Goal: Information Seeking & Learning: Check status

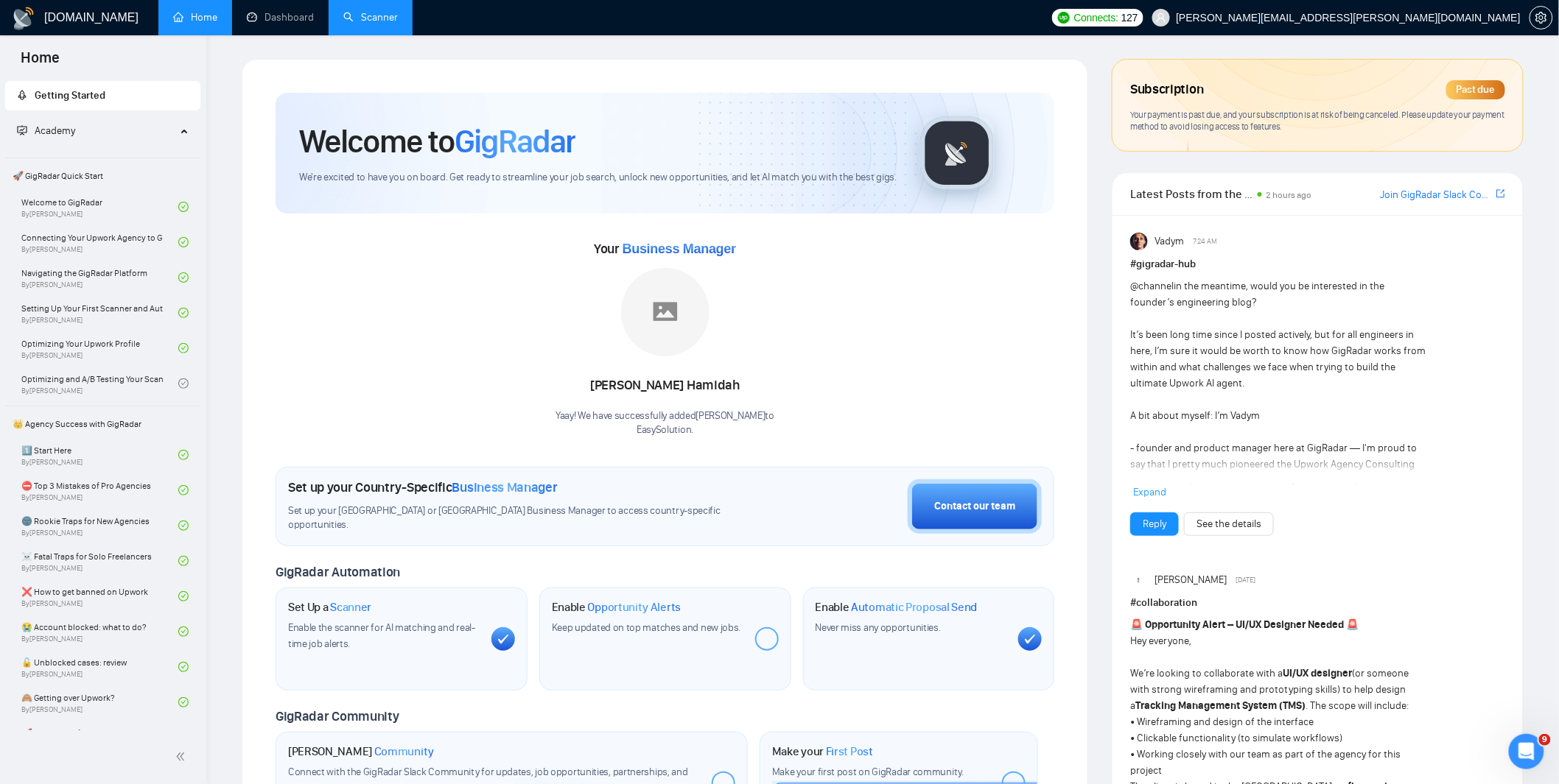
click at [377, 15] on link "Scanner" at bounding box center [370, 17] width 55 height 12
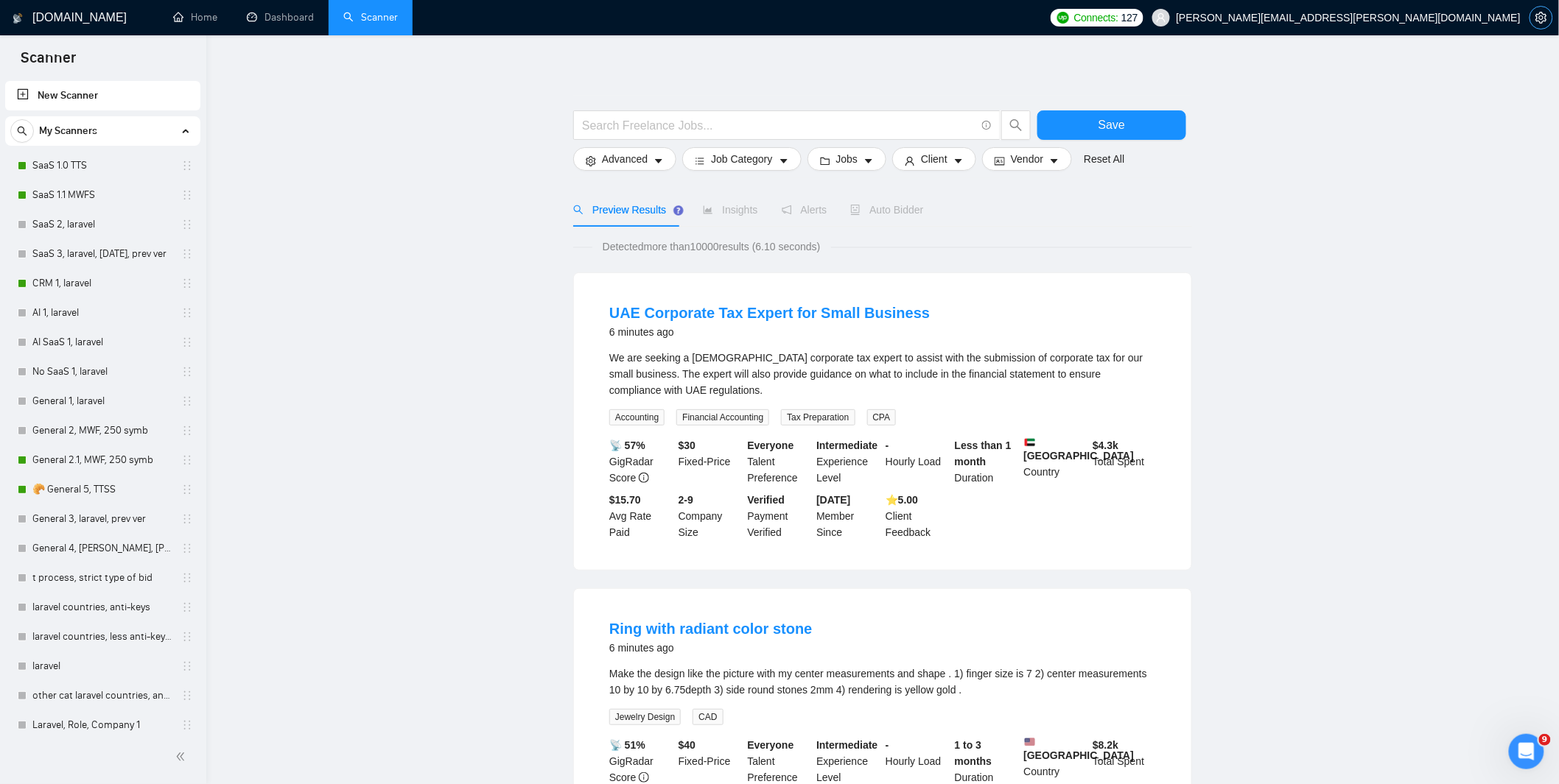
click at [1539, 23] on button "button" at bounding box center [1540, 17] width 23 height 23
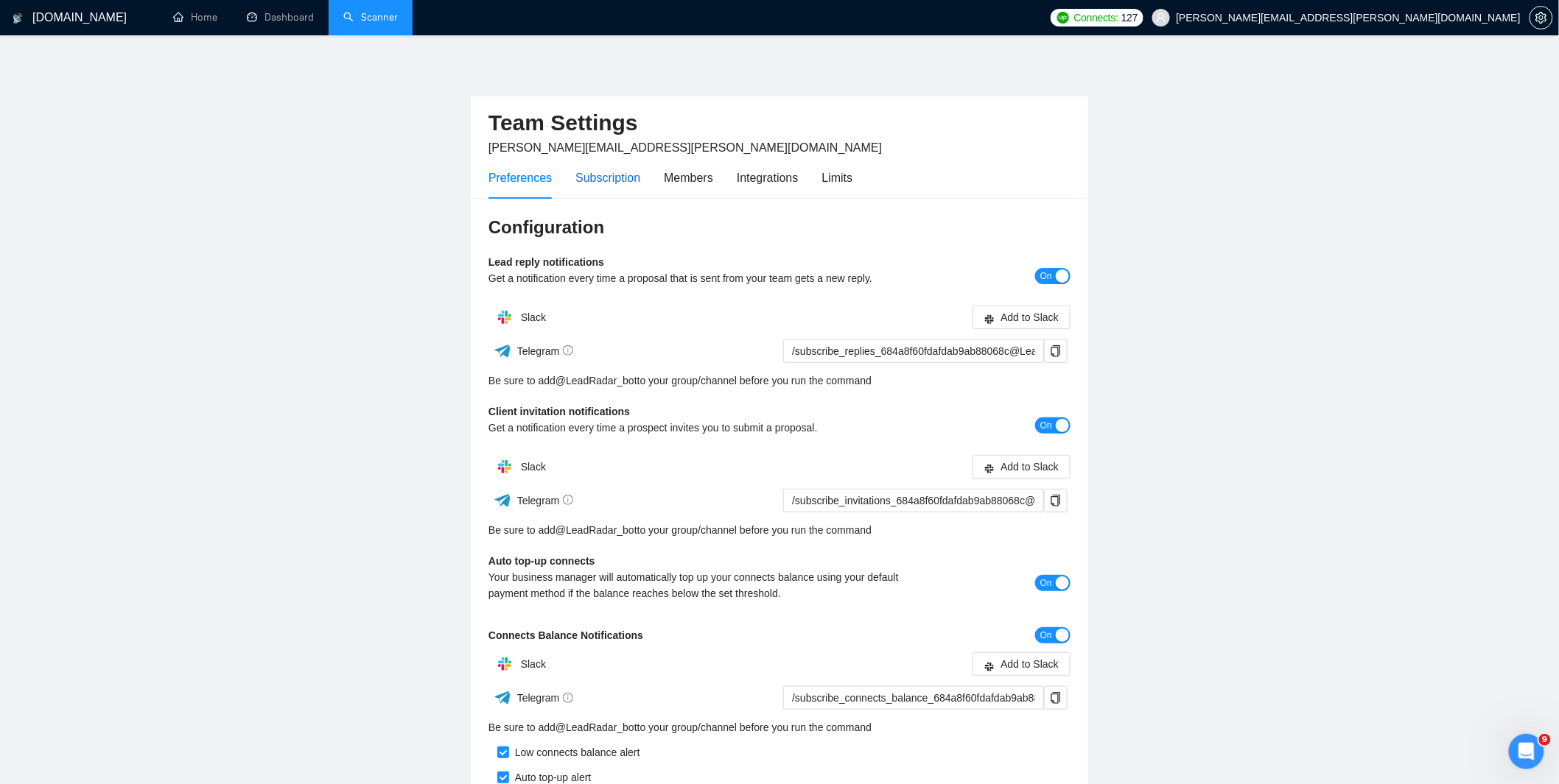
click at [620, 177] on div "Subscription" at bounding box center [608, 178] width 65 height 19
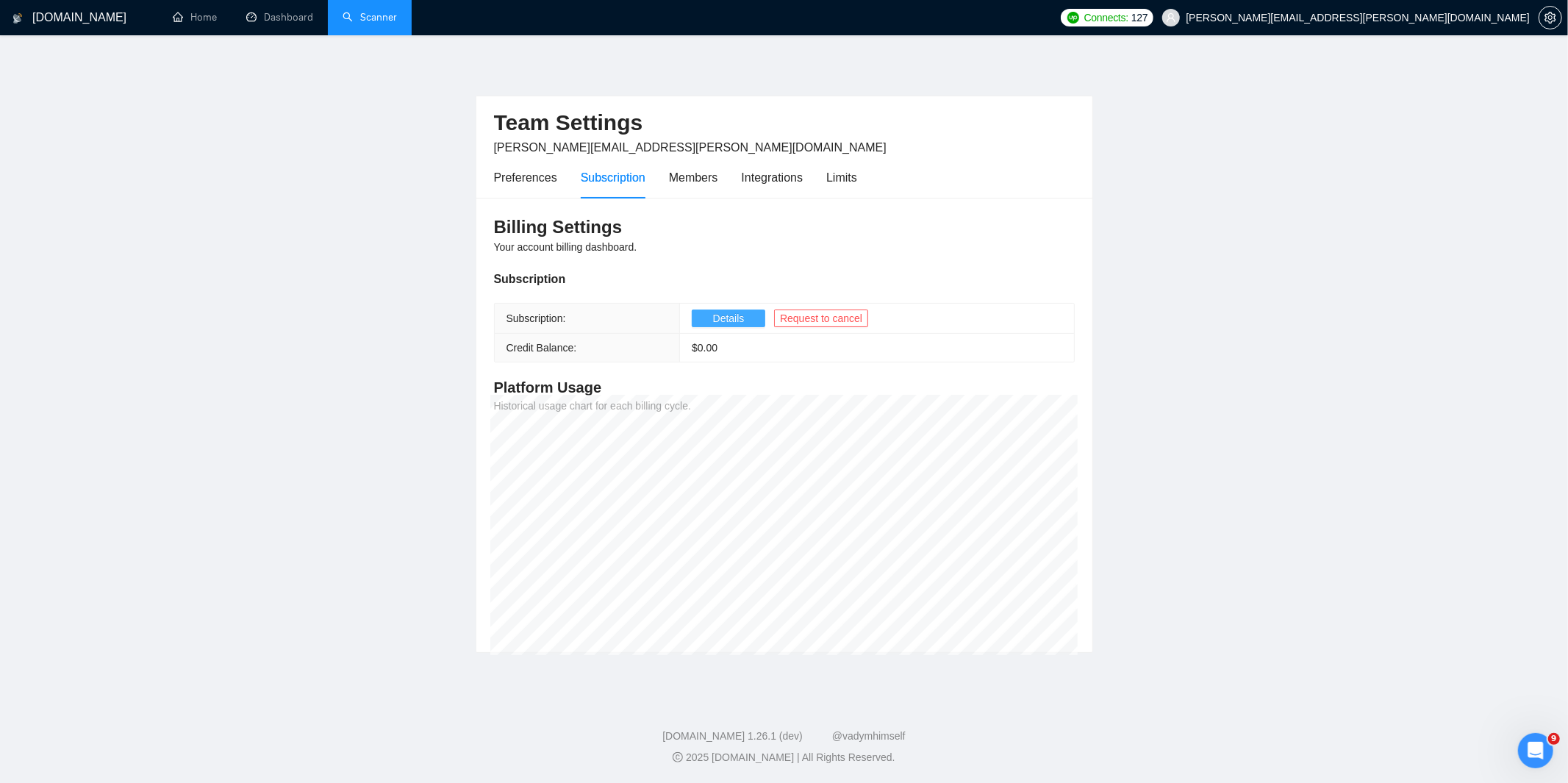
click at [730, 314] on span "Details" at bounding box center [729, 318] width 32 height 16
click at [284, 15] on link "Dashboard" at bounding box center [279, 17] width 67 height 12
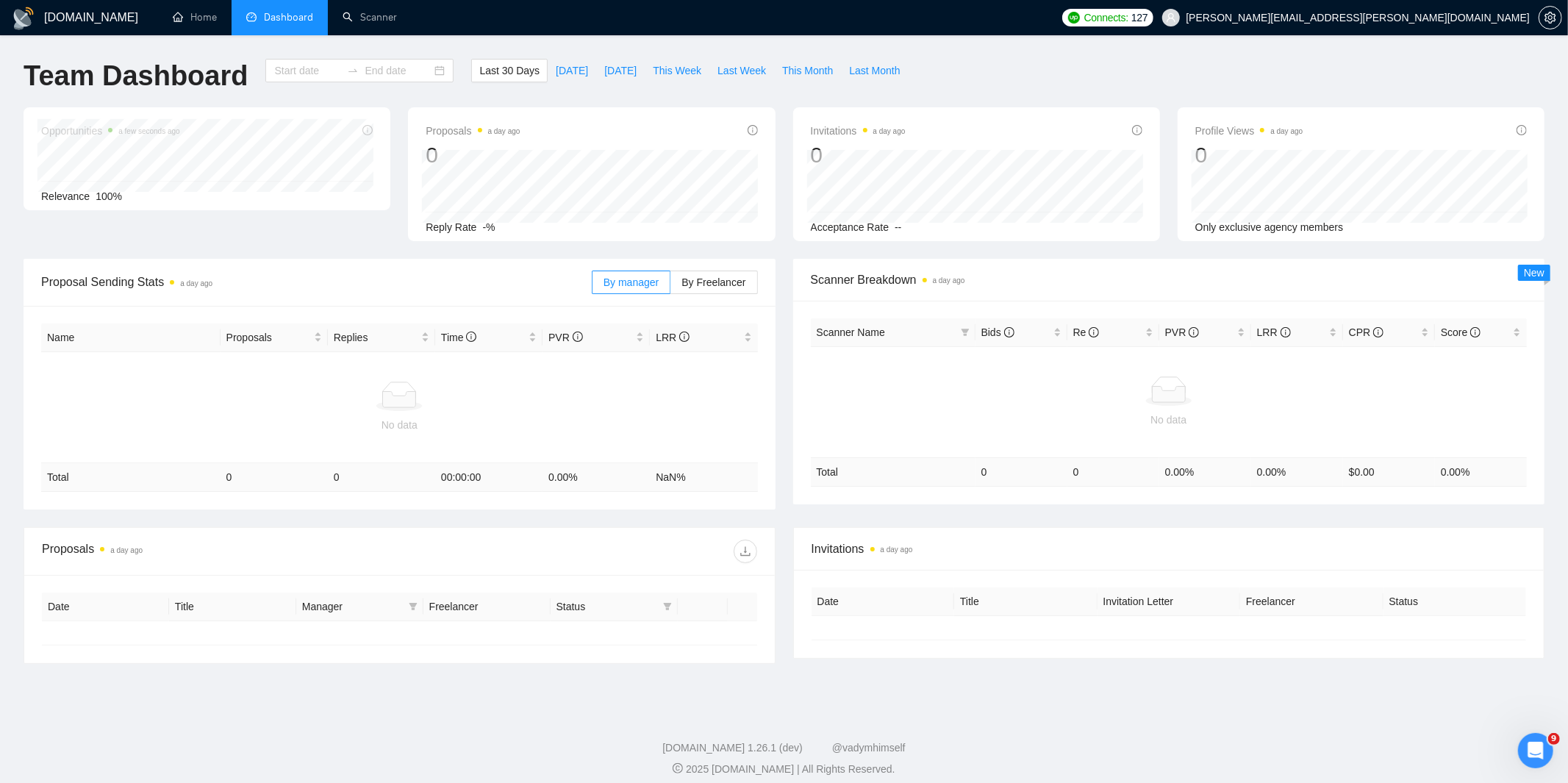
type input "2025-08-28"
type input "2025-09-27"
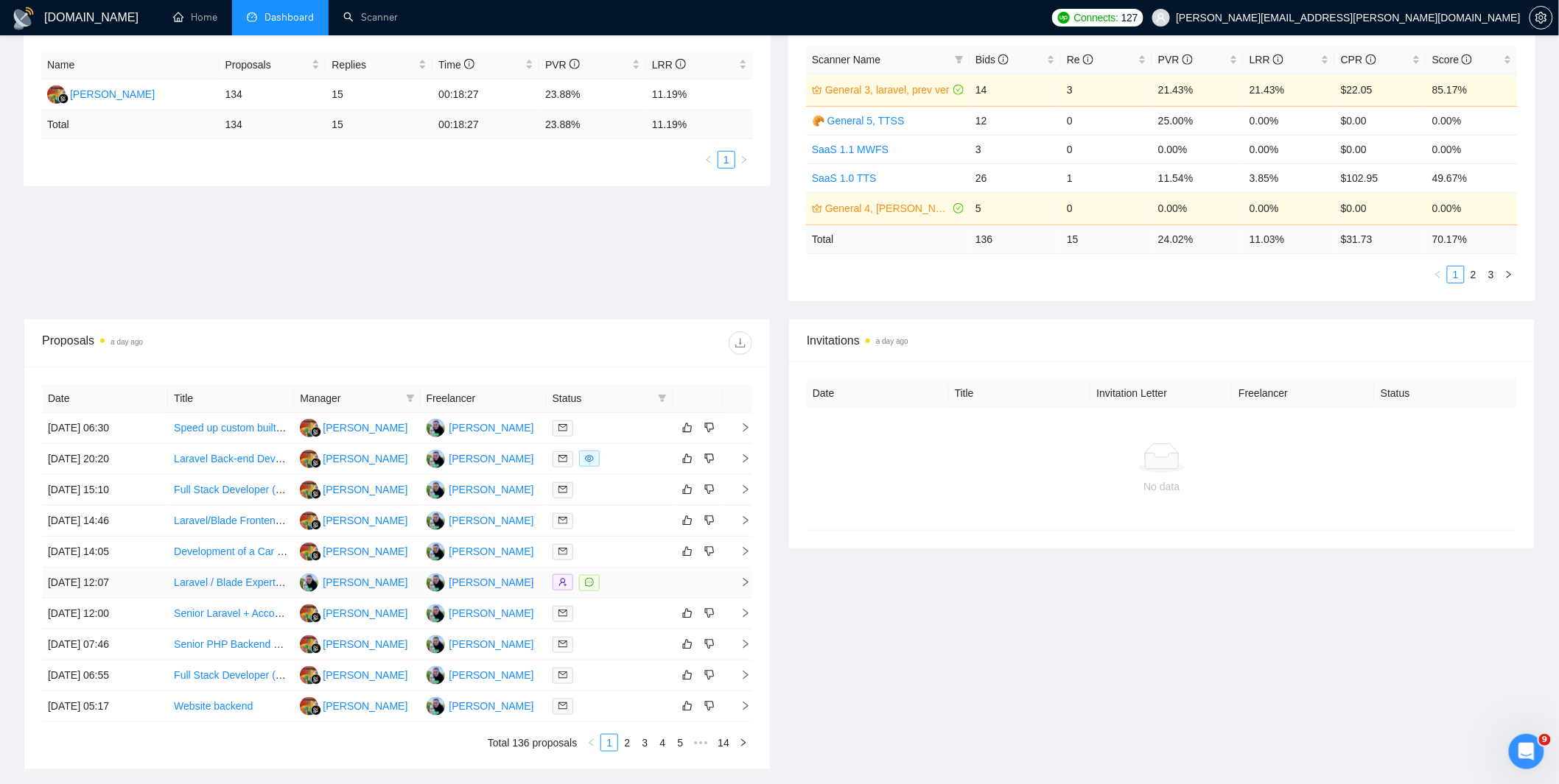
scroll to position [392, 0]
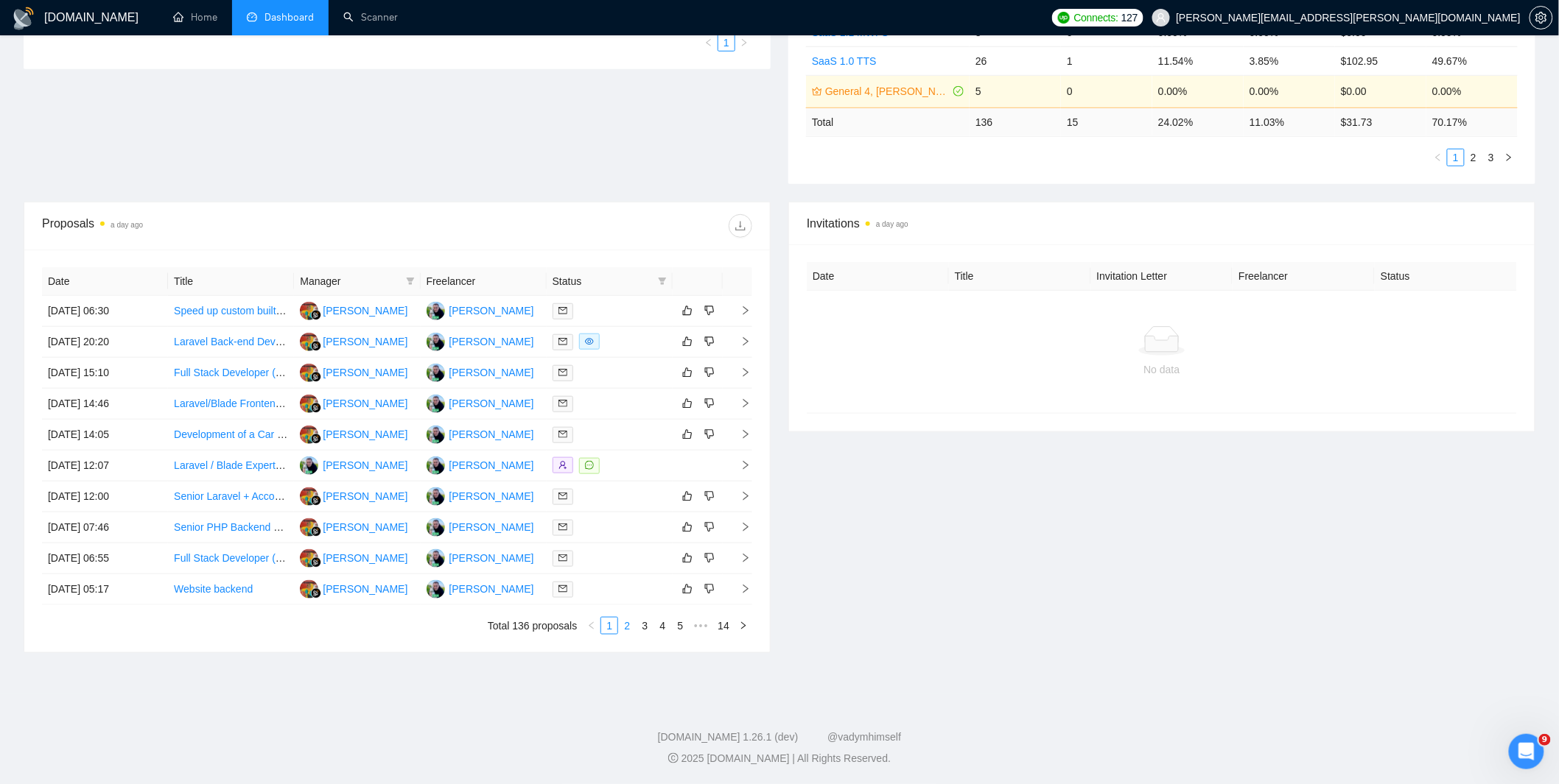
click at [625, 628] on link "2" at bounding box center [626, 625] width 16 height 16
click at [642, 629] on link "3" at bounding box center [644, 625] width 16 height 16
click at [661, 629] on link "4" at bounding box center [661, 625] width 16 height 16
click at [663, 629] on link "5" at bounding box center [661, 625] width 16 height 16
click at [565, 623] on link "1" at bounding box center [567, 625] width 16 height 16
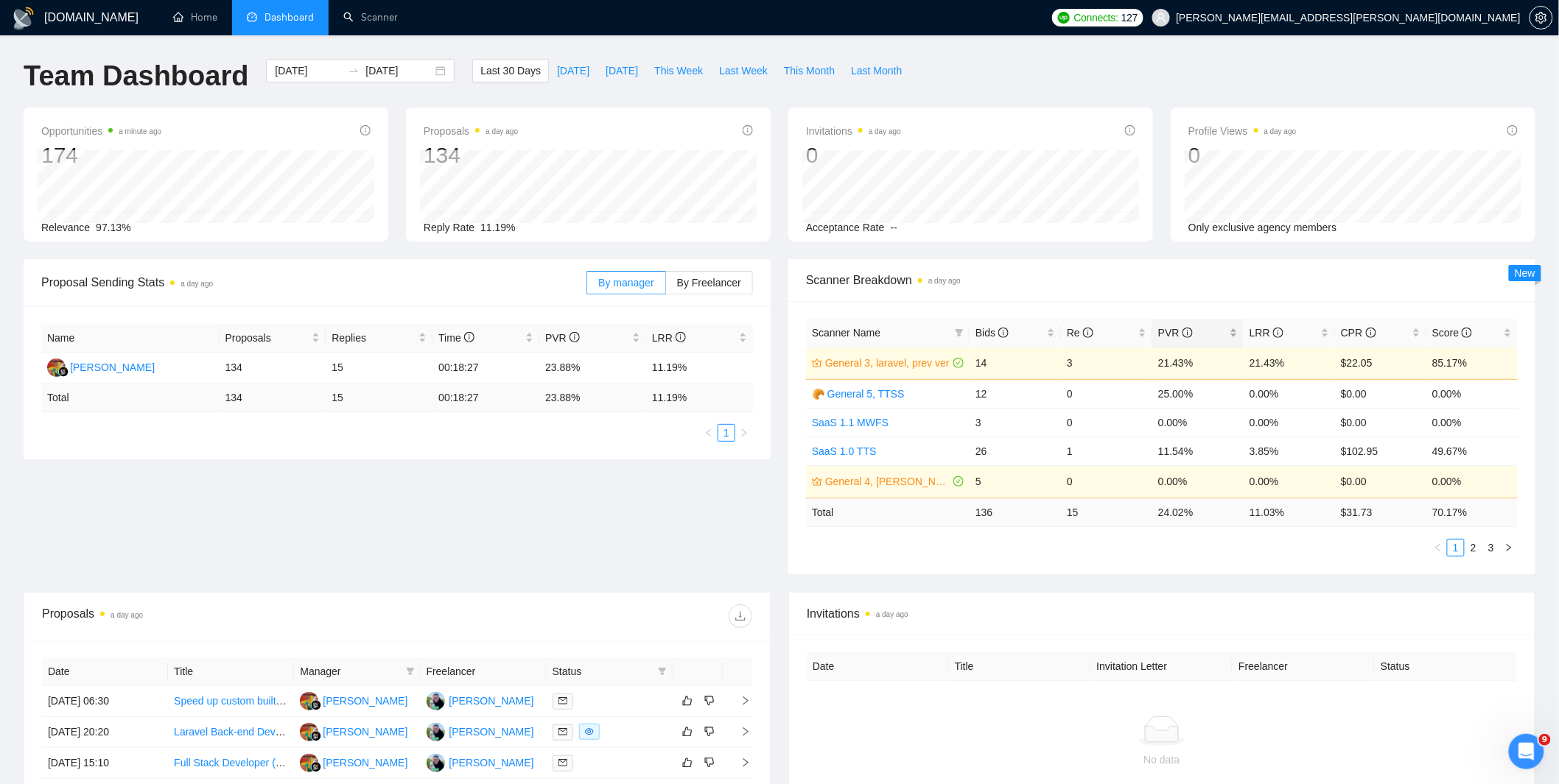
click at [1203, 331] on span "PVR" at bounding box center [1193, 332] width 69 height 16
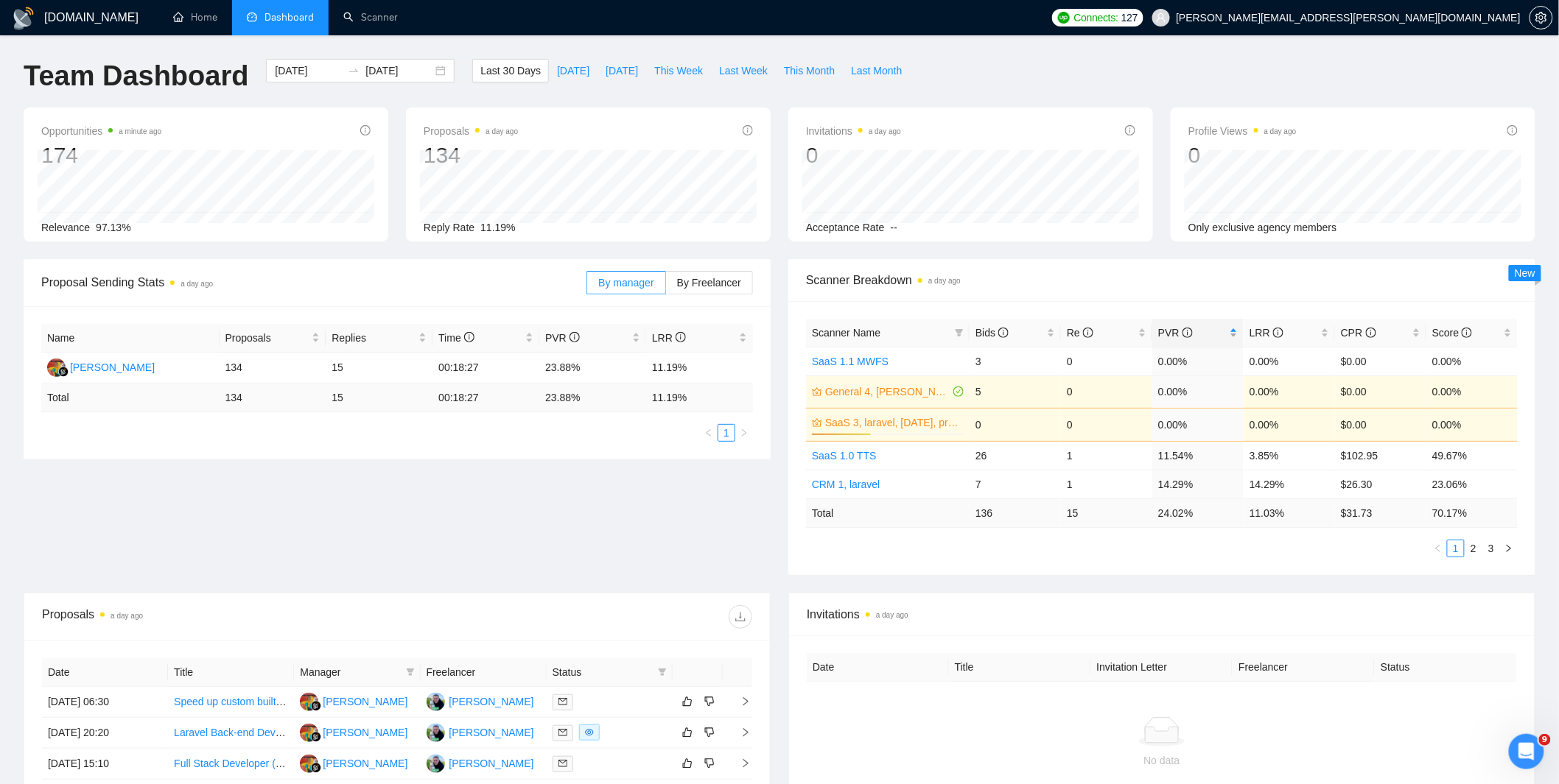
click at [1206, 331] on span "PVR" at bounding box center [1193, 332] width 69 height 16
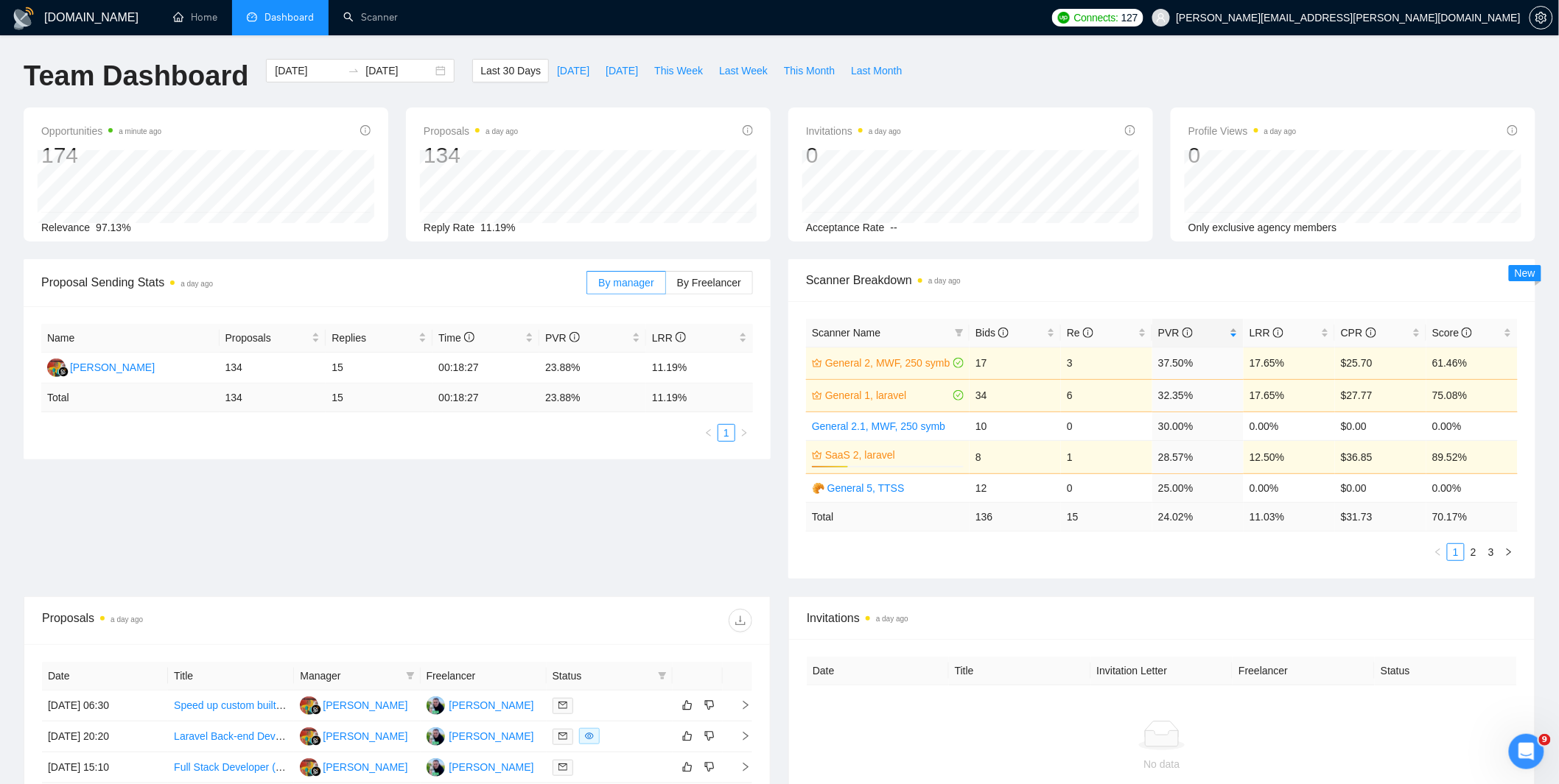
click at [1206, 331] on span "PVR" at bounding box center [1193, 332] width 69 height 16
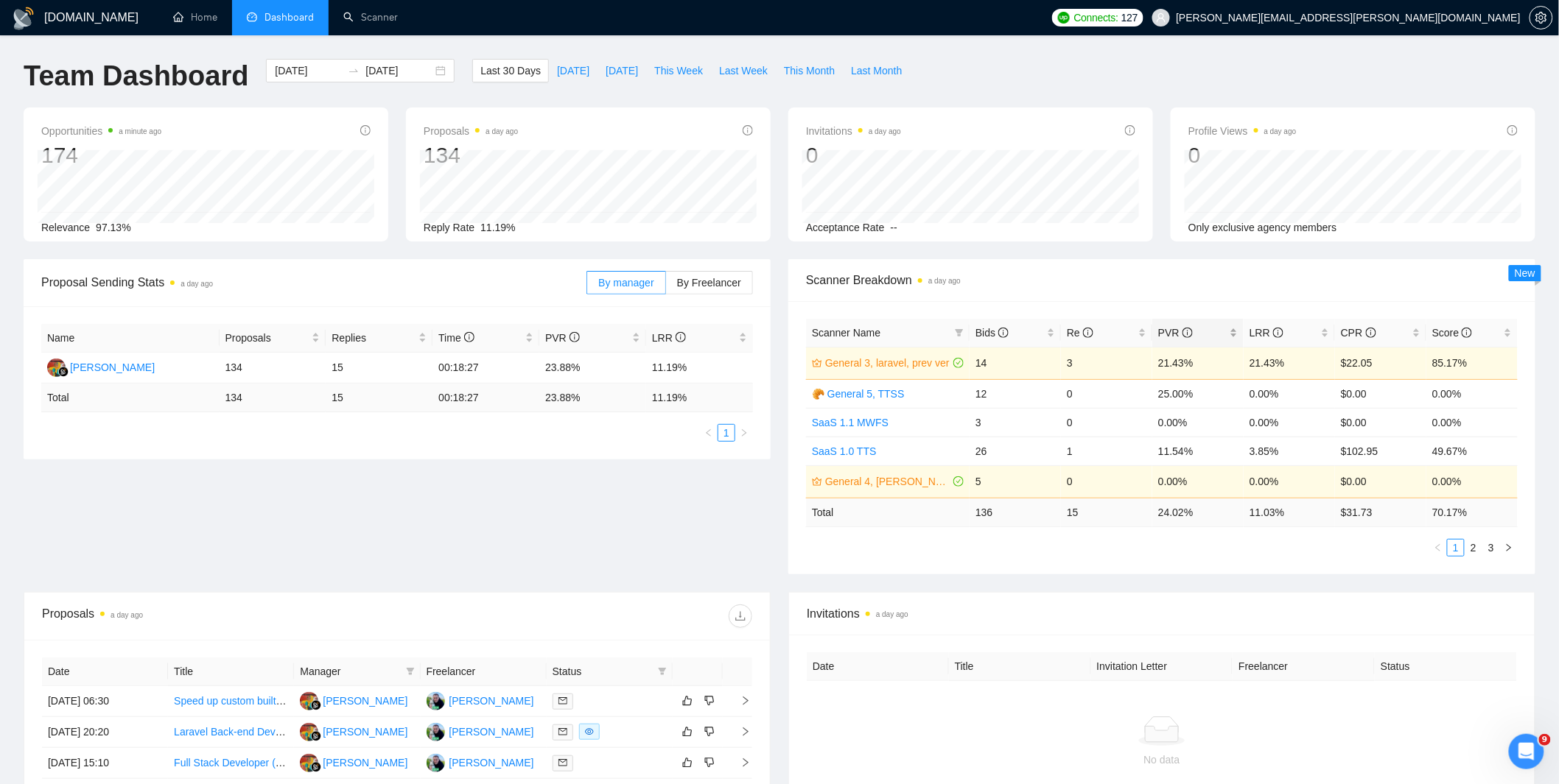
click at [1214, 327] on span "PVR" at bounding box center [1193, 332] width 69 height 16
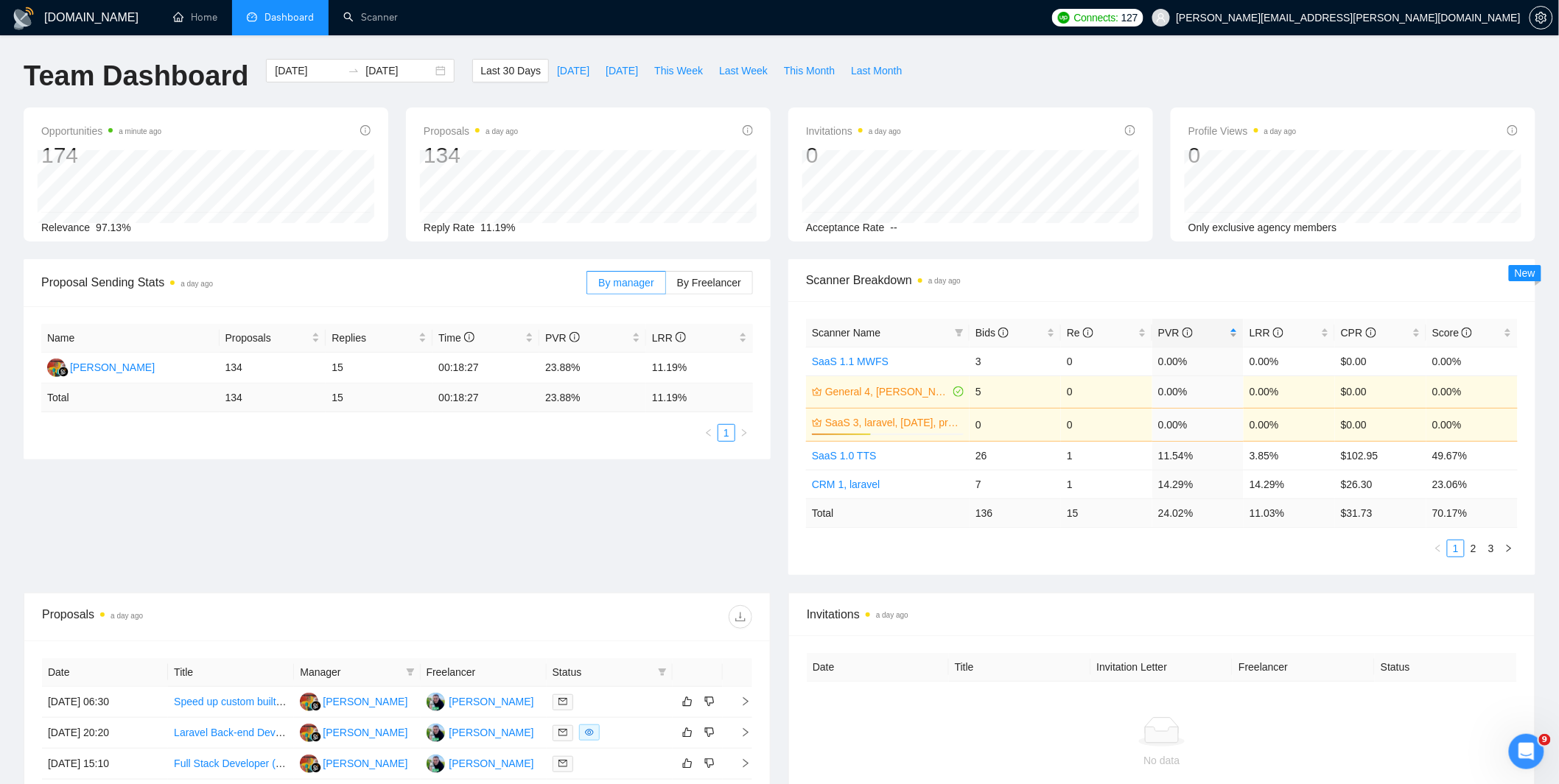
click at [1214, 327] on span "PVR" at bounding box center [1193, 332] width 69 height 16
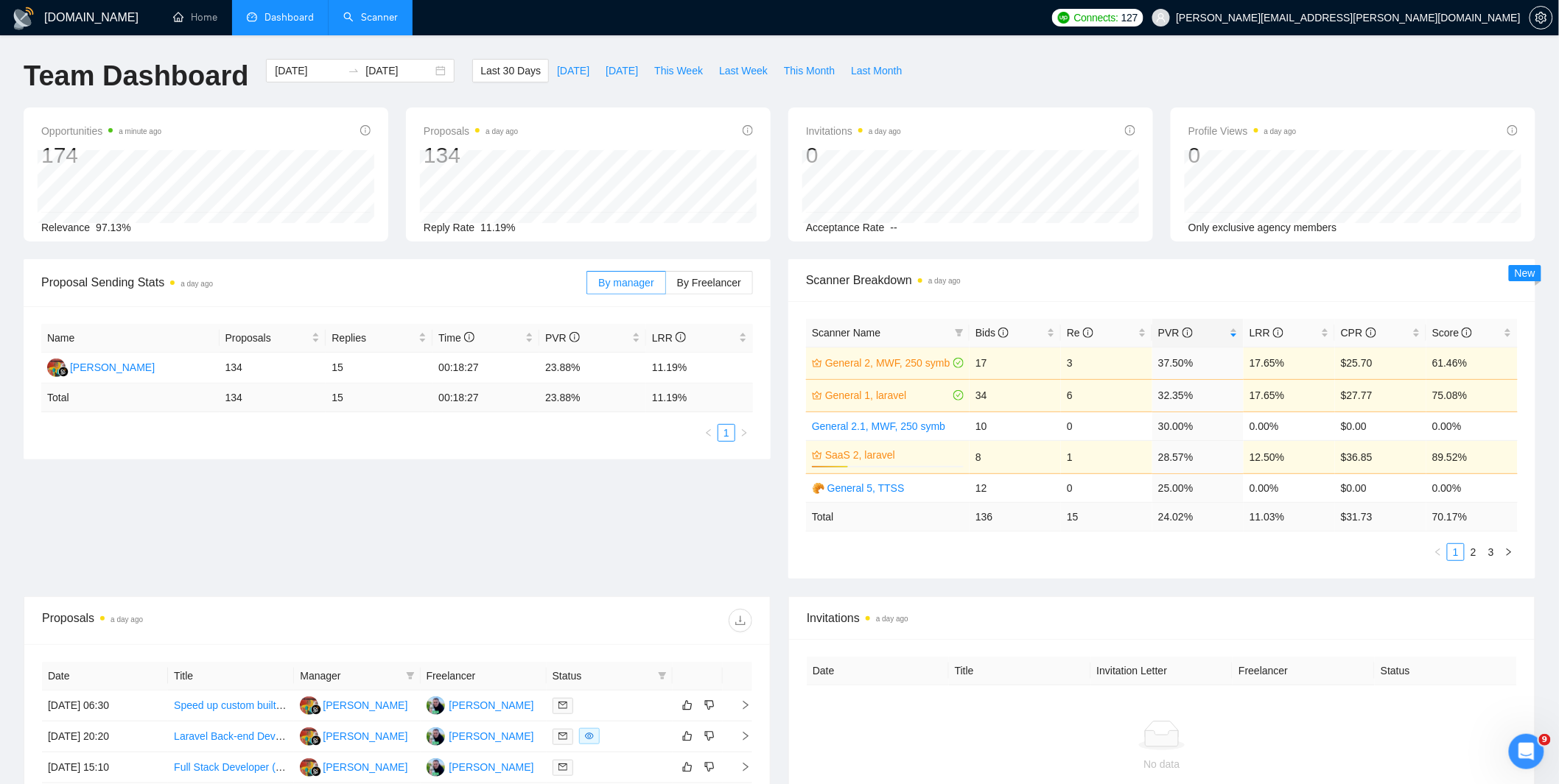
click at [384, 15] on link "Scanner" at bounding box center [370, 17] width 55 height 12
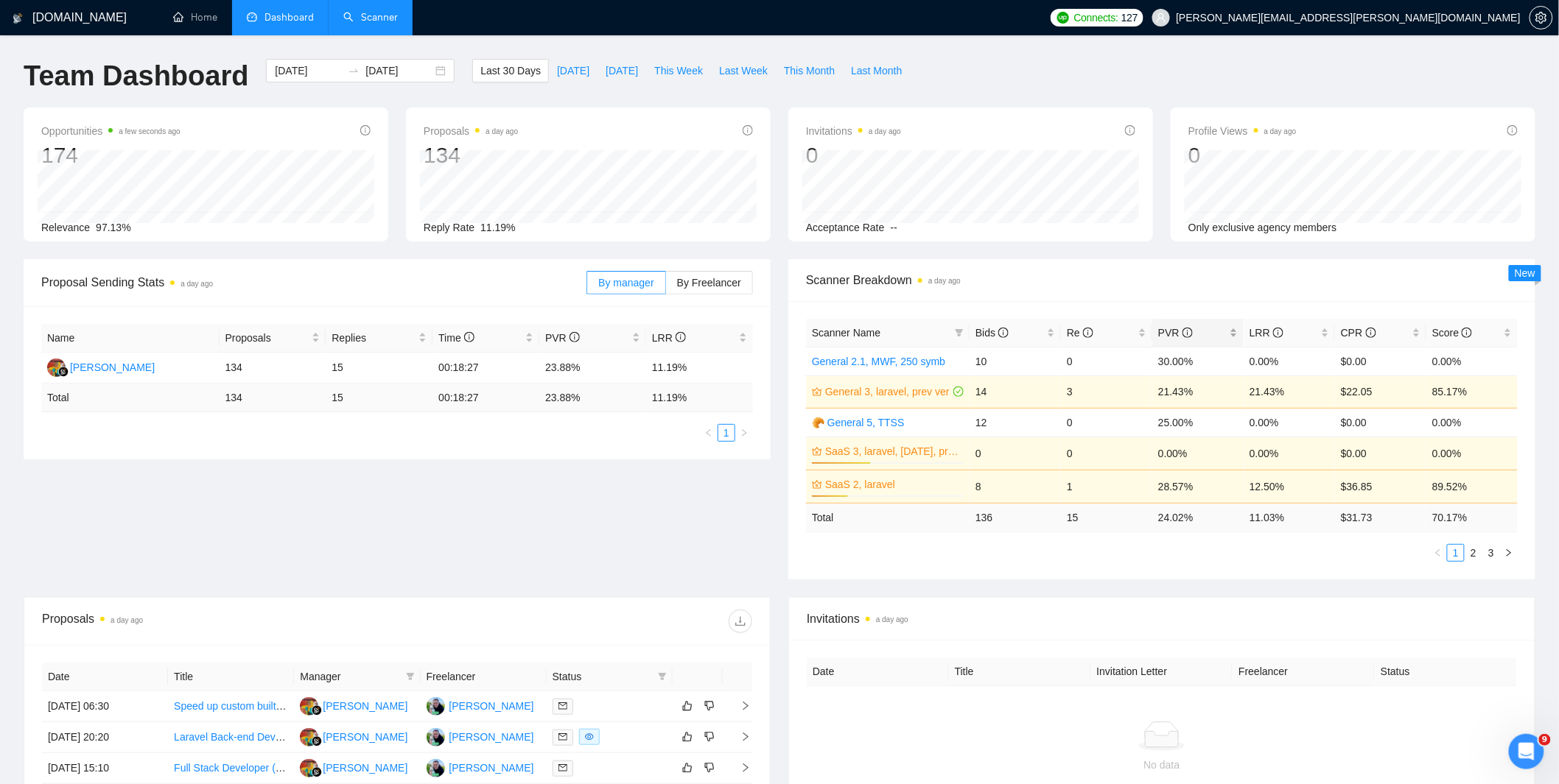
click at [1161, 331] on span "PVR" at bounding box center [1175, 333] width 34 height 12
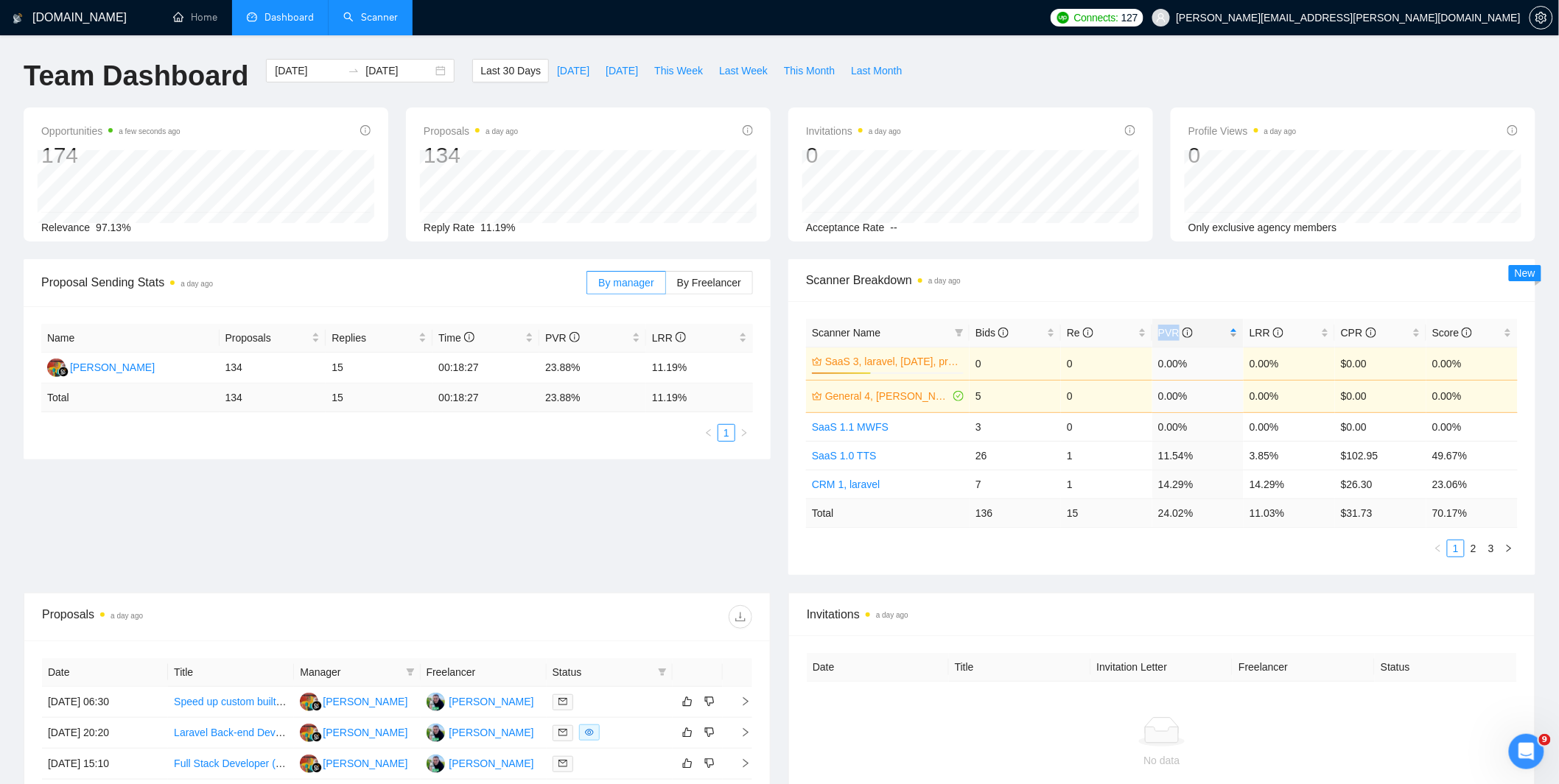
click at [1161, 331] on span "PVR" at bounding box center [1175, 333] width 34 height 12
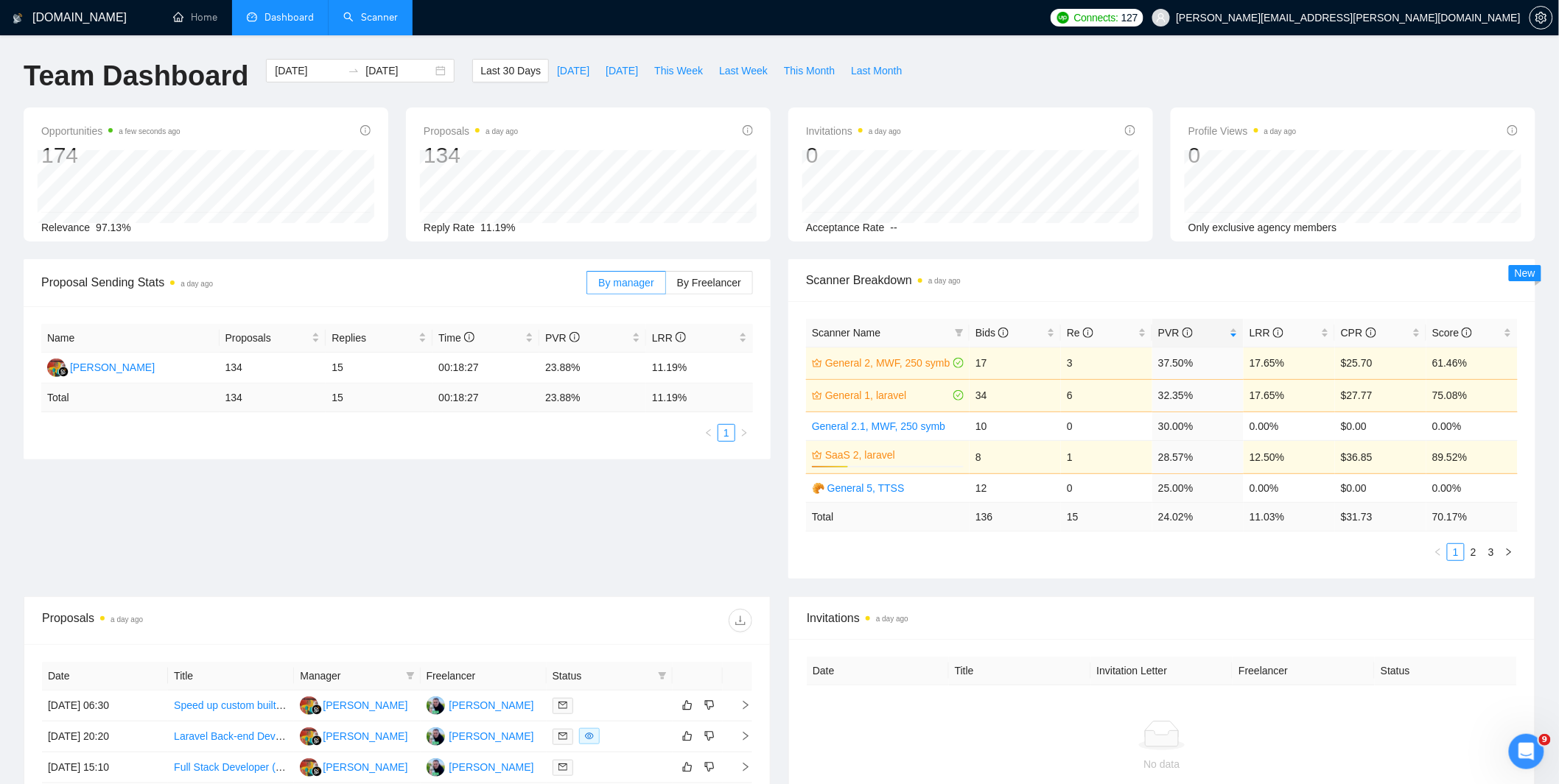
click at [1033, 278] on span "Scanner Breakdown a day ago" at bounding box center [1161, 280] width 712 height 19
click at [1468, 553] on link "2" at bounding box center [1472, 551] width 16 height 16
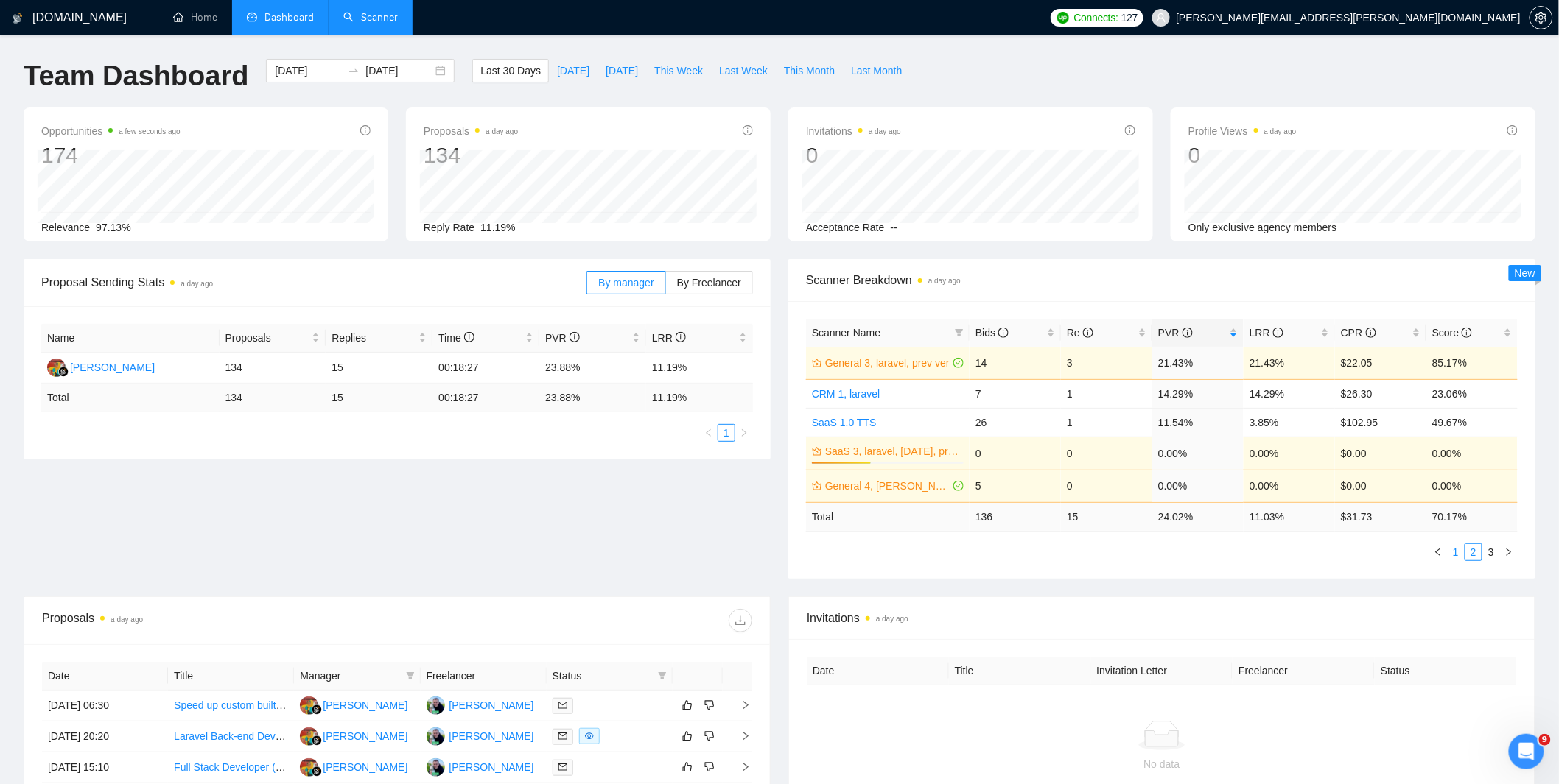
click at [1457, 554] on link "1" at bounding box center [1455, 551] width 16 height 16
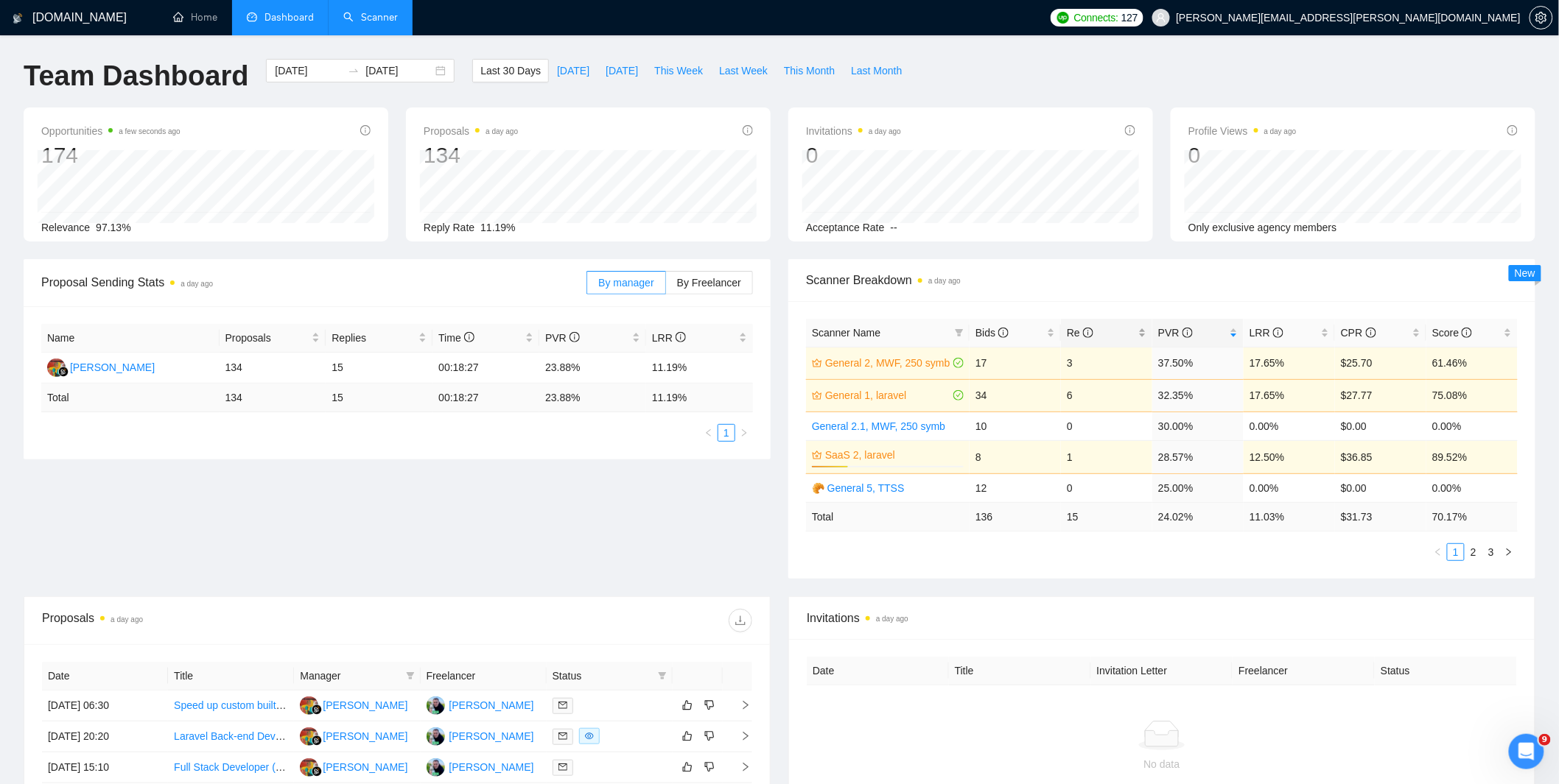
click at [1139, 331] on div "Re" at bounding box center [1107, 332] width 80 height 16
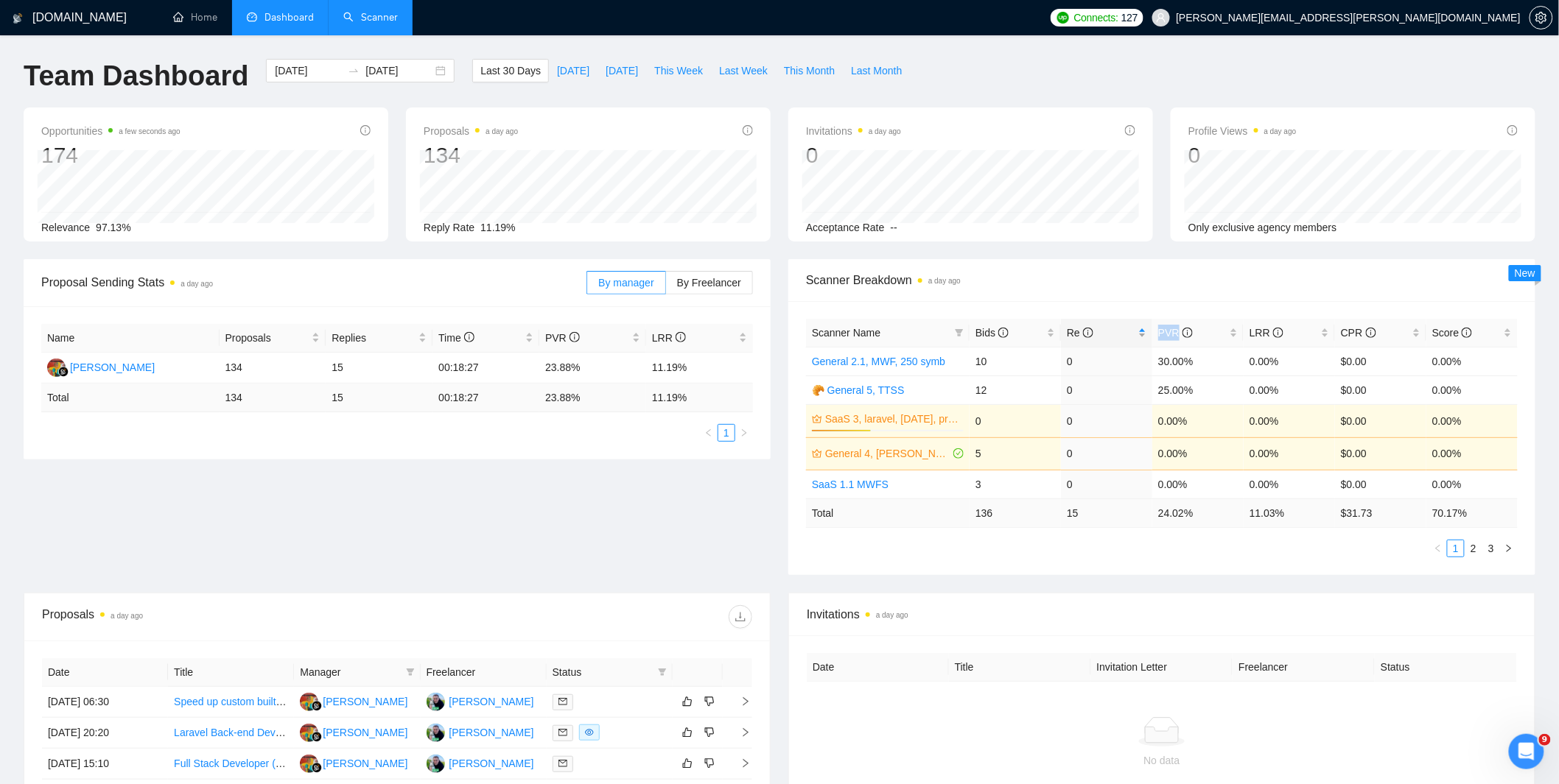
click at [1139, 331] on div "Re" at bounding box center [1107, 332] width 80 height 16
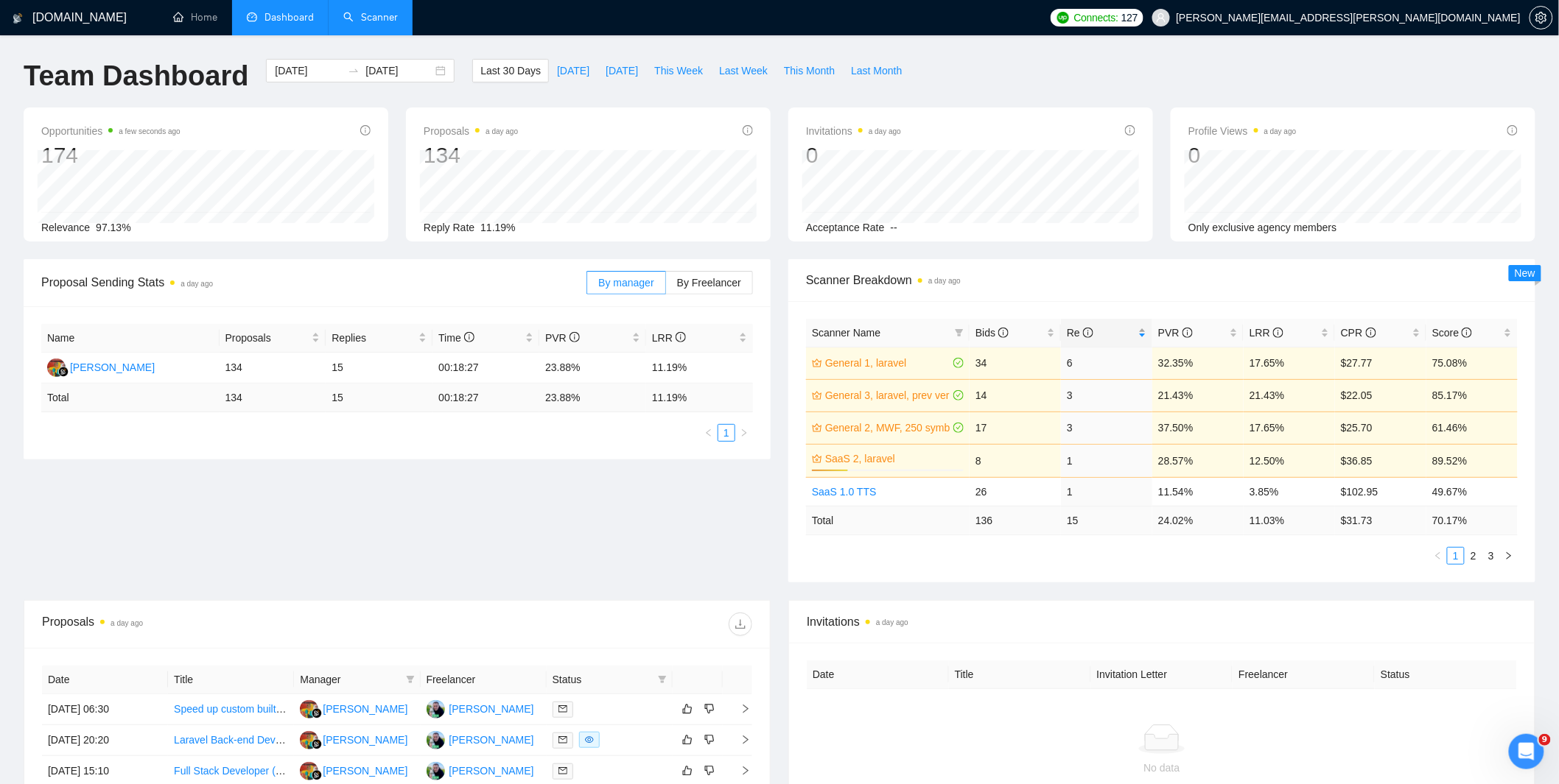
click at [1139, 331] on div "Re" at bounding box center [1107, 332] width 80 height 16
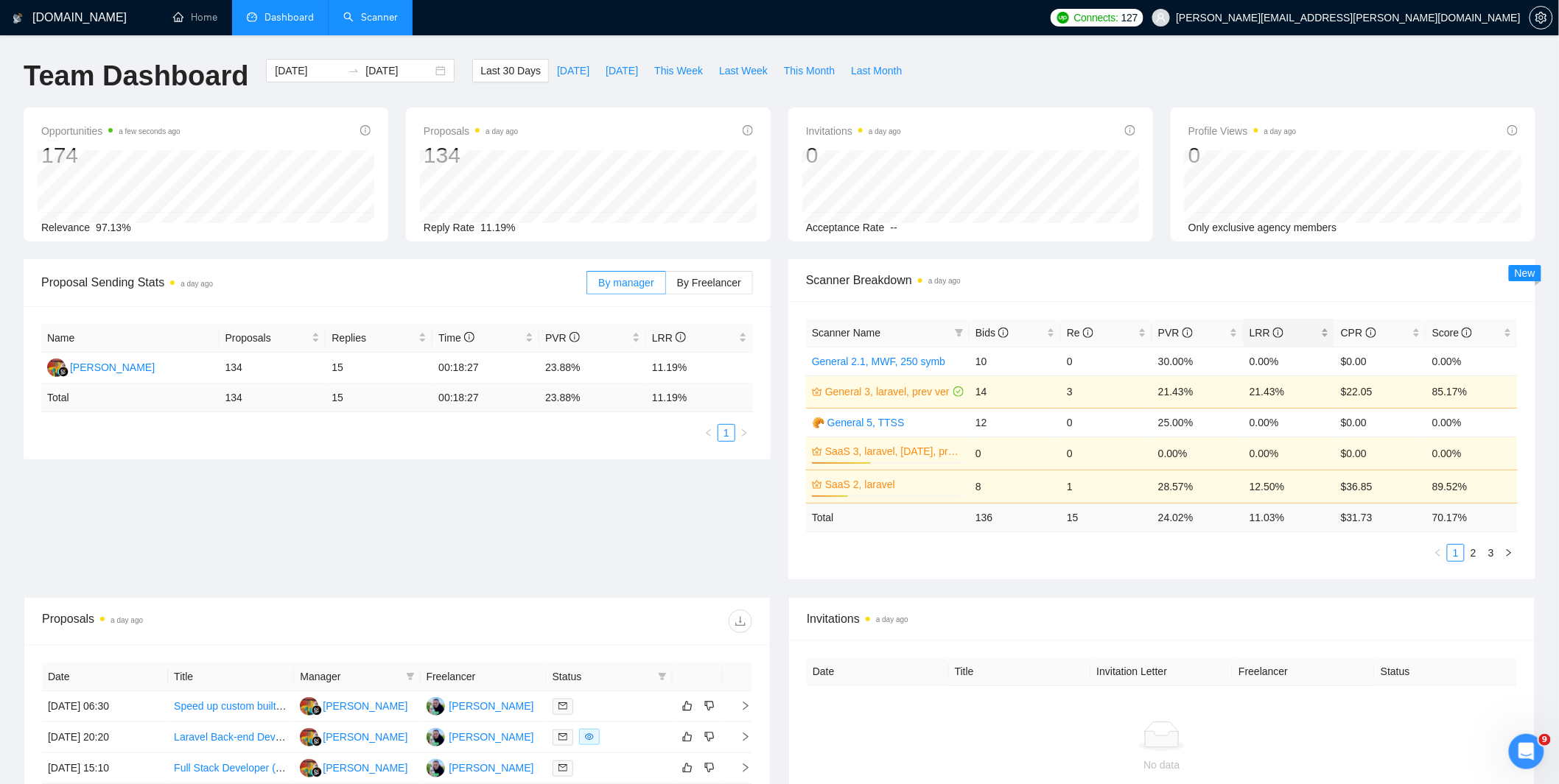
click at [1312, 332] on span "LRR" at bounding box center [1284, 332] width 69 height 16
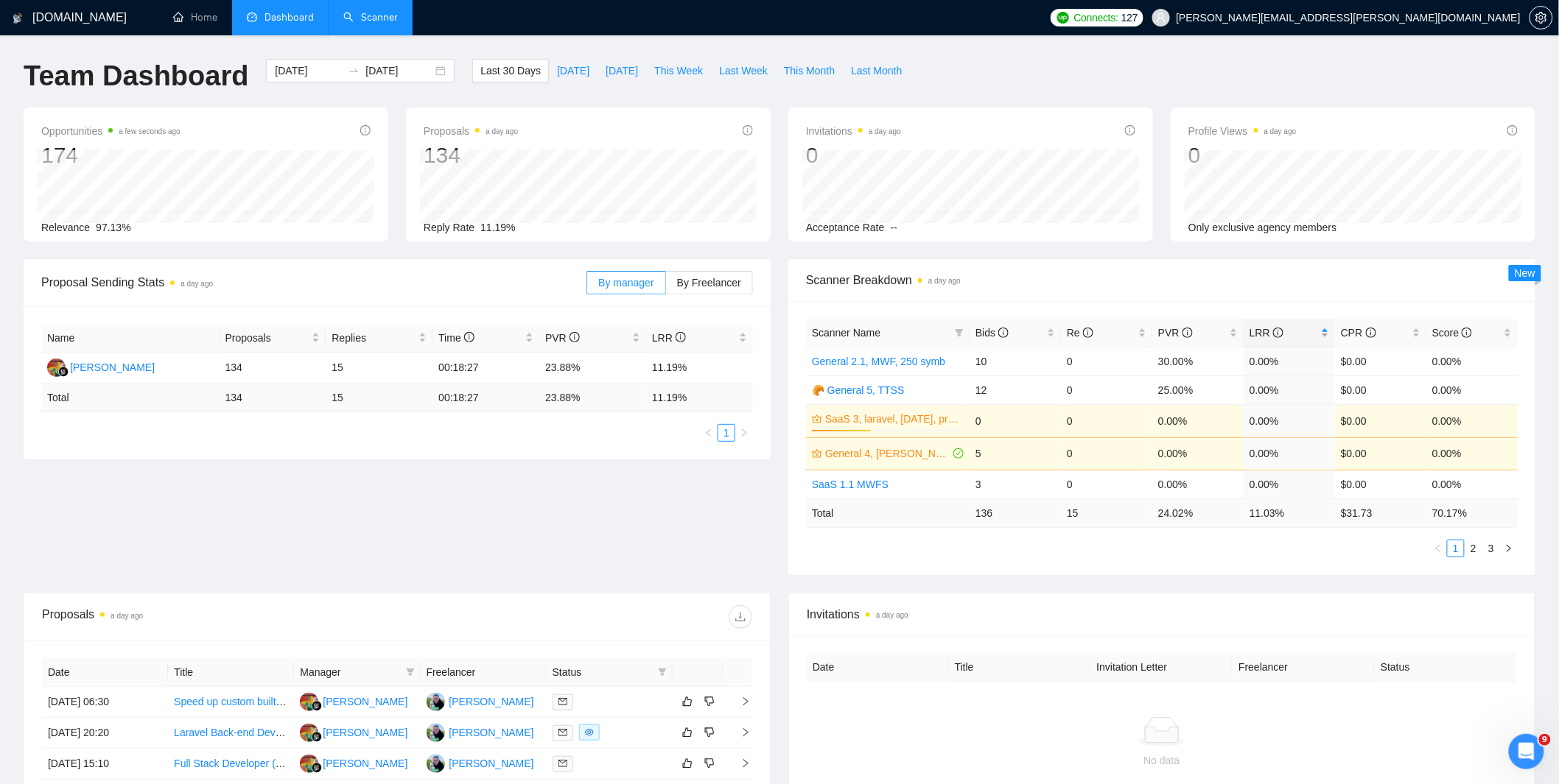
click at [1312, 332] on span "LRR" at bounding box center [1284, 332] width 69 height 16
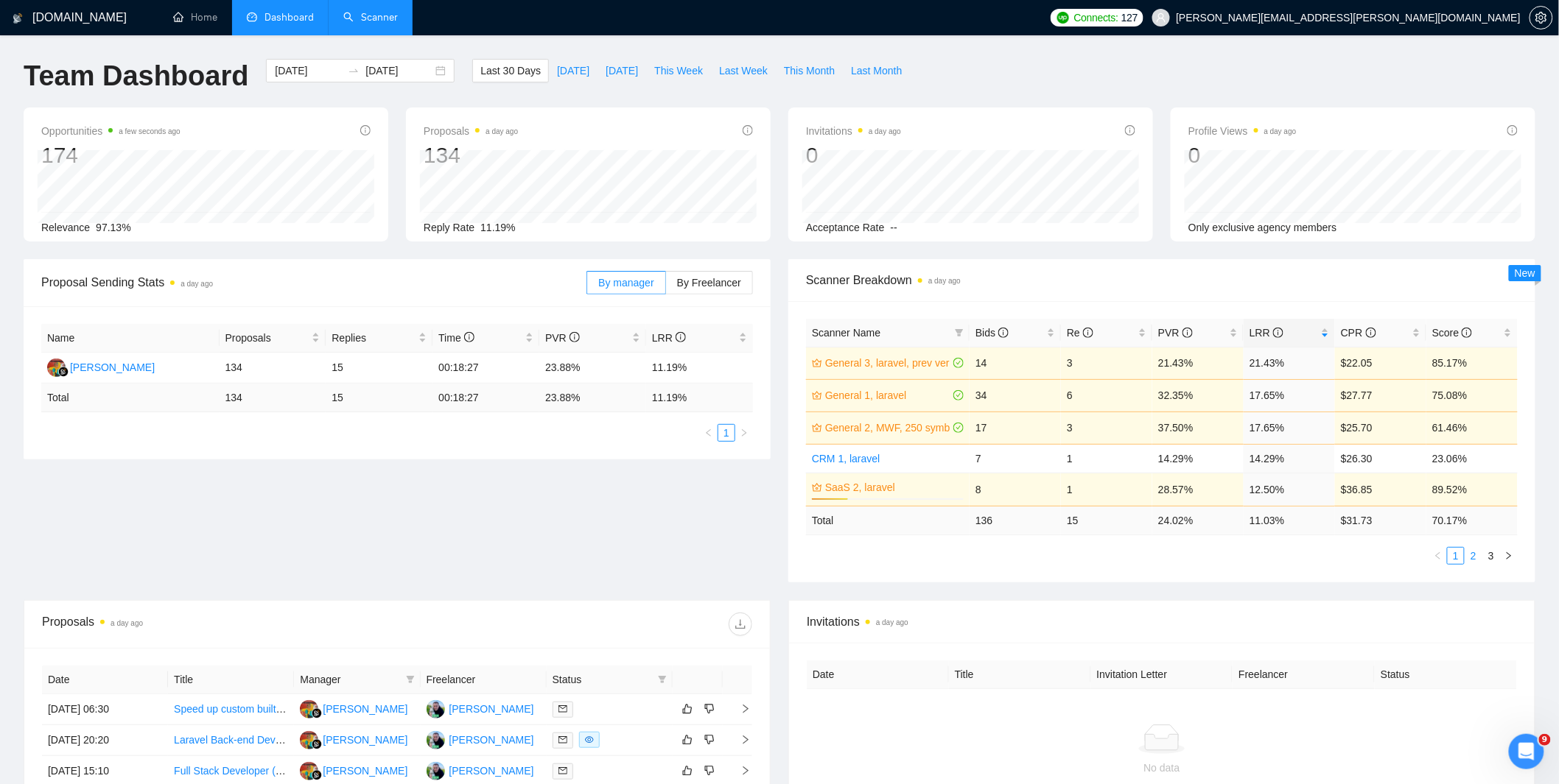
click at [1470, 560] on link "2" at bounding box center [1472, 555] width 16 height 16
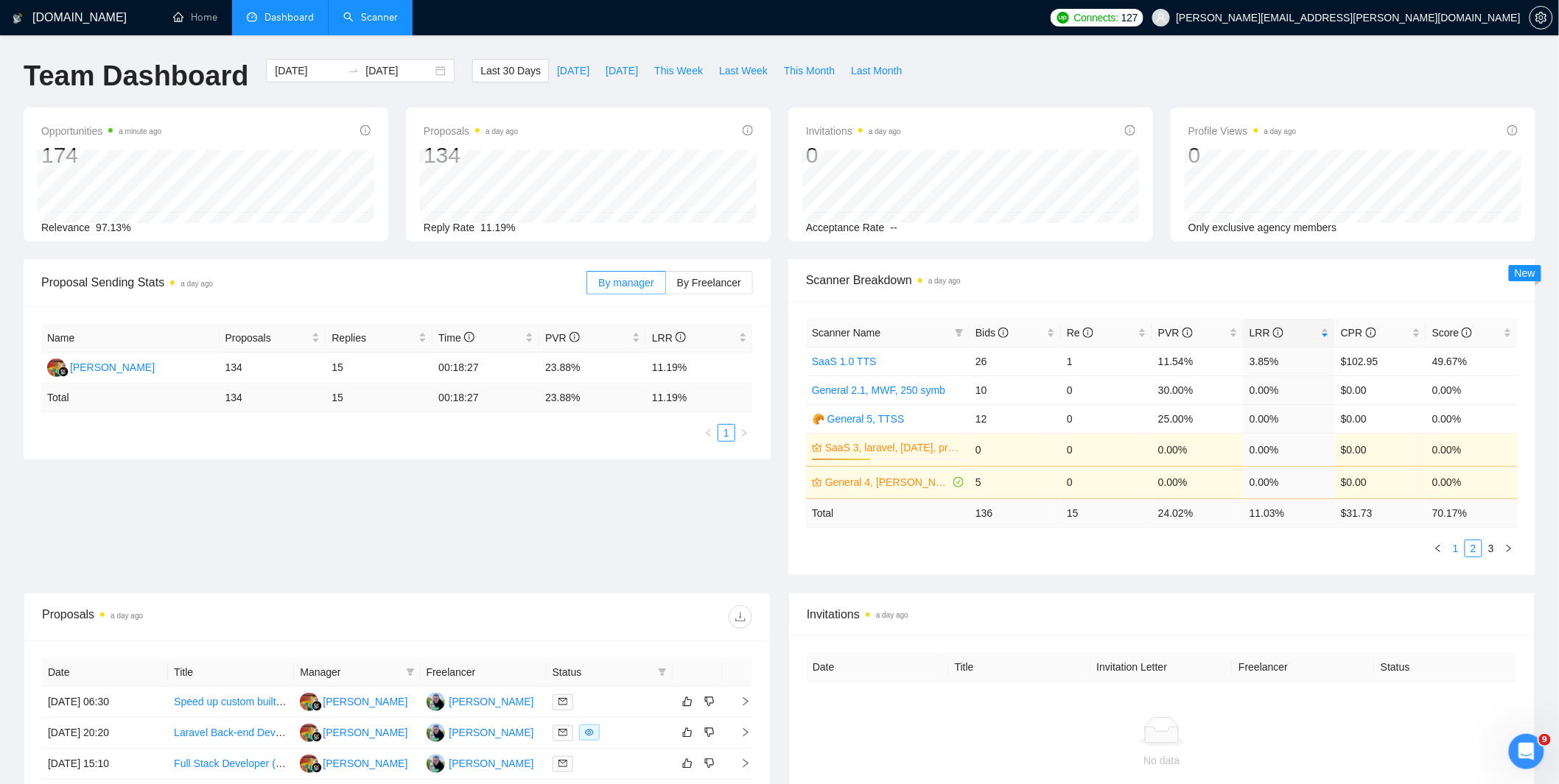
click at [1459, 552] on link "1" at bounding box center [1455, 548] width 16 height 16
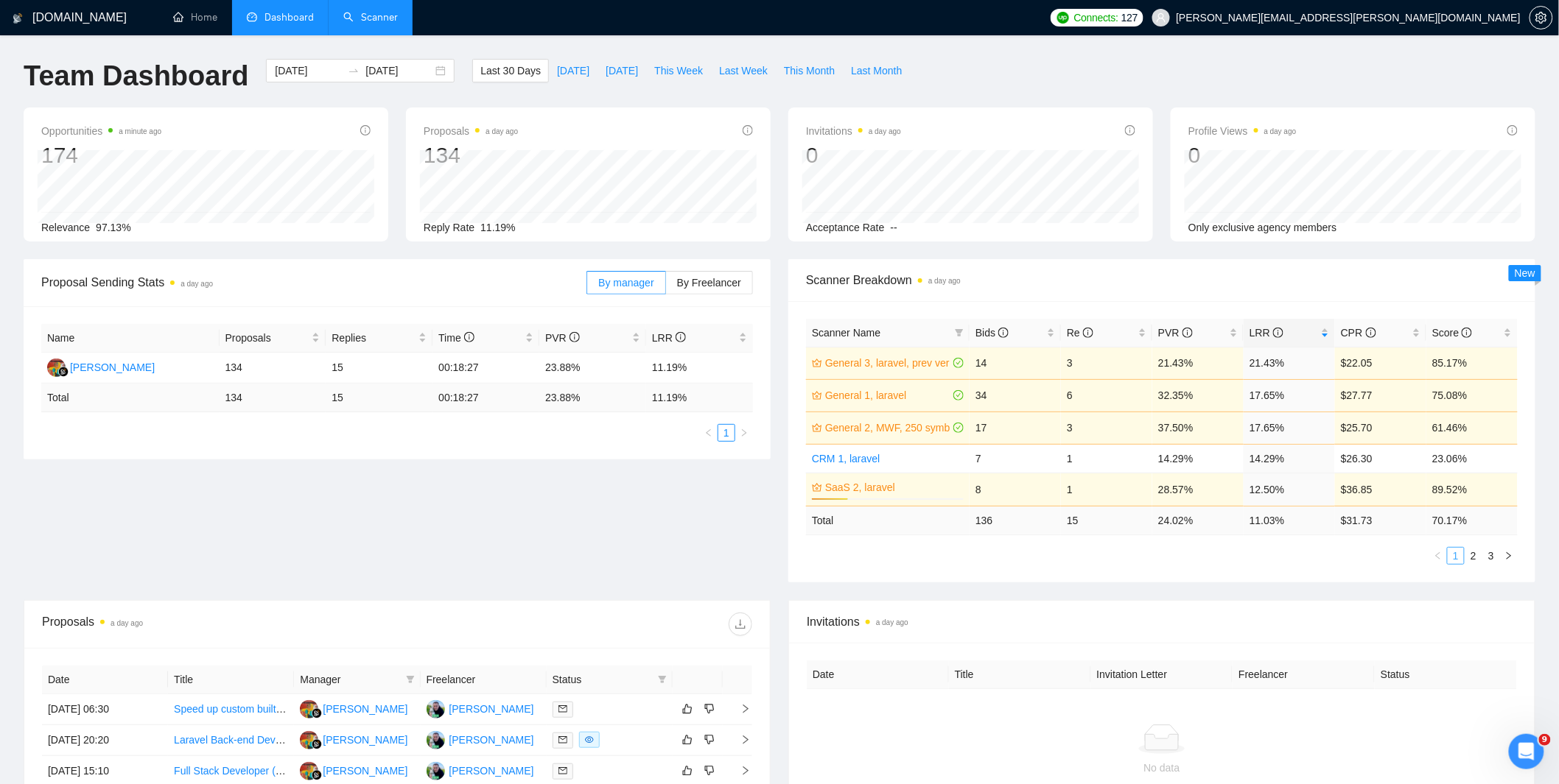
click at [1459, 552] on link "1" at bounding box center [1455, 555] width 16 height 16
